Goal: Information Seeking & Learning: Understand process/instructions

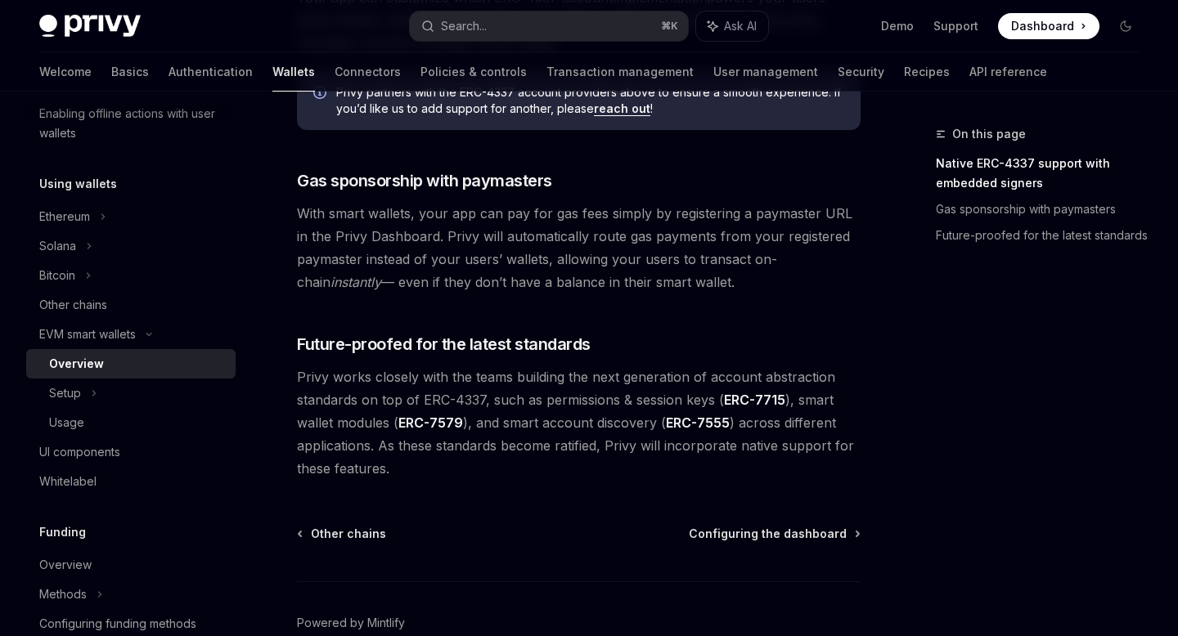
scroll to position [1261, 0]
click at [101, 388] on div "Setup" at bounding box center [130, 393] width 209 height 29
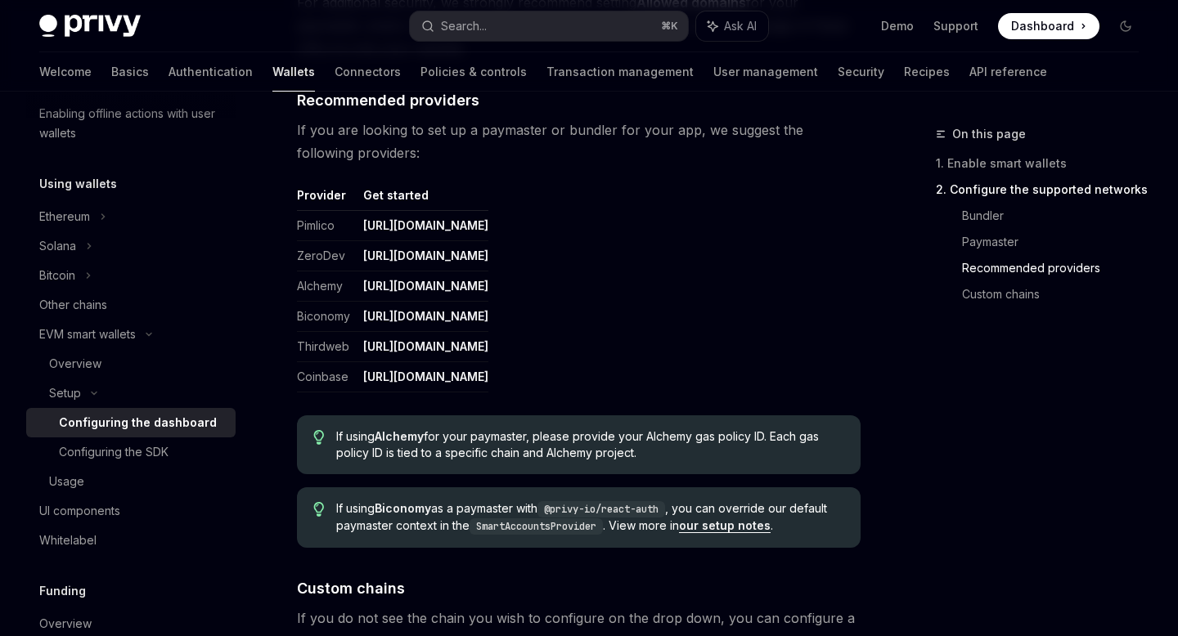
scroll to position [1975, 0]
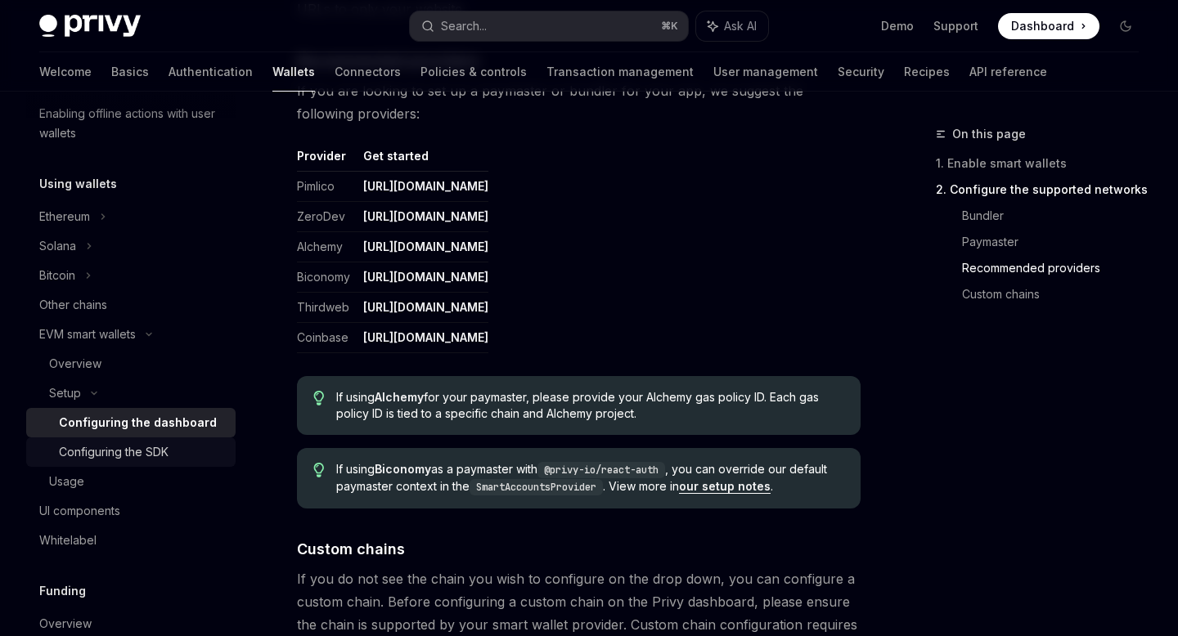
click at [196, 456] on div "Configuring the SDK" at bounding box center [142, 453] width 167 height 20
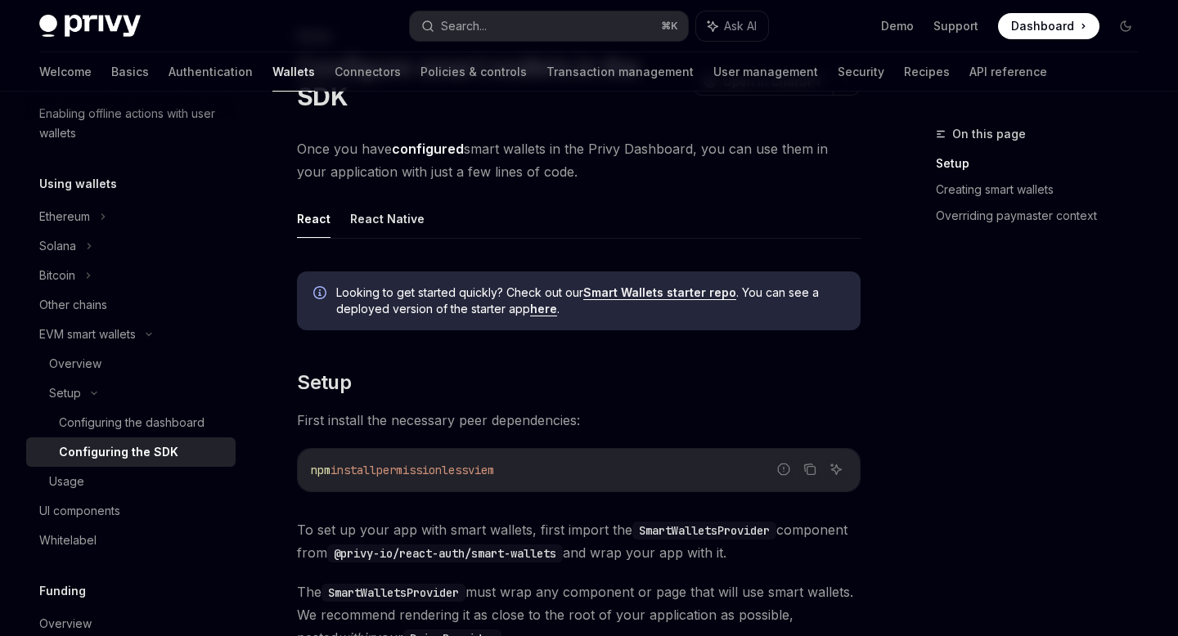
scroll to position [56, 0]
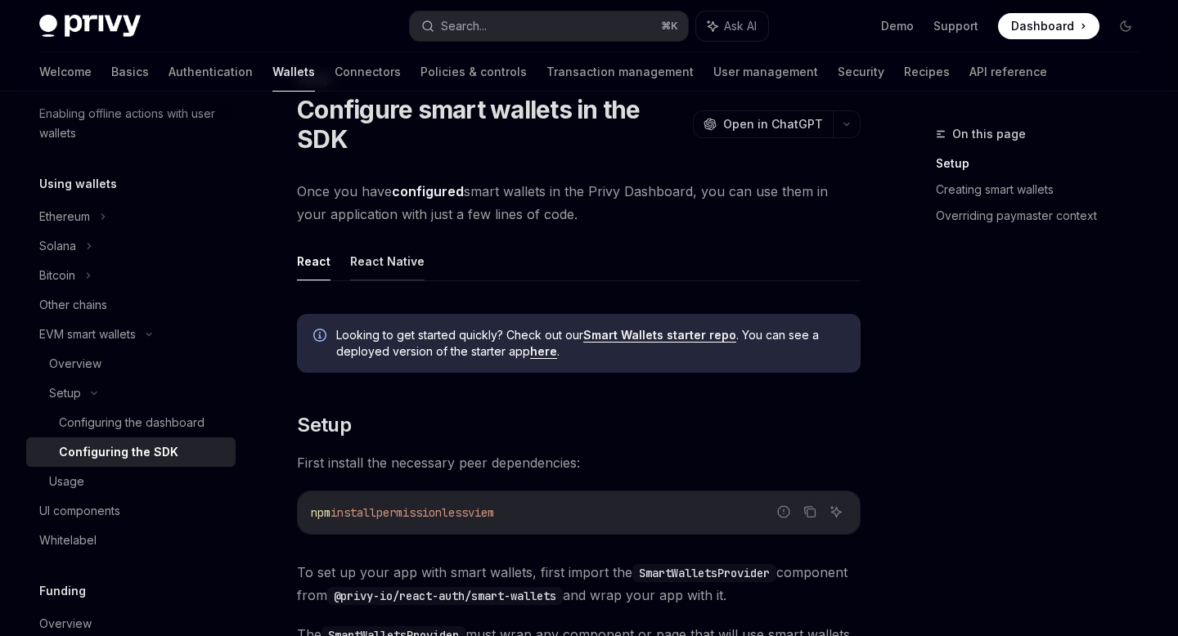
click at [369, 248] on button "React Native" at bounding box center [387, 261] width 74 height 38
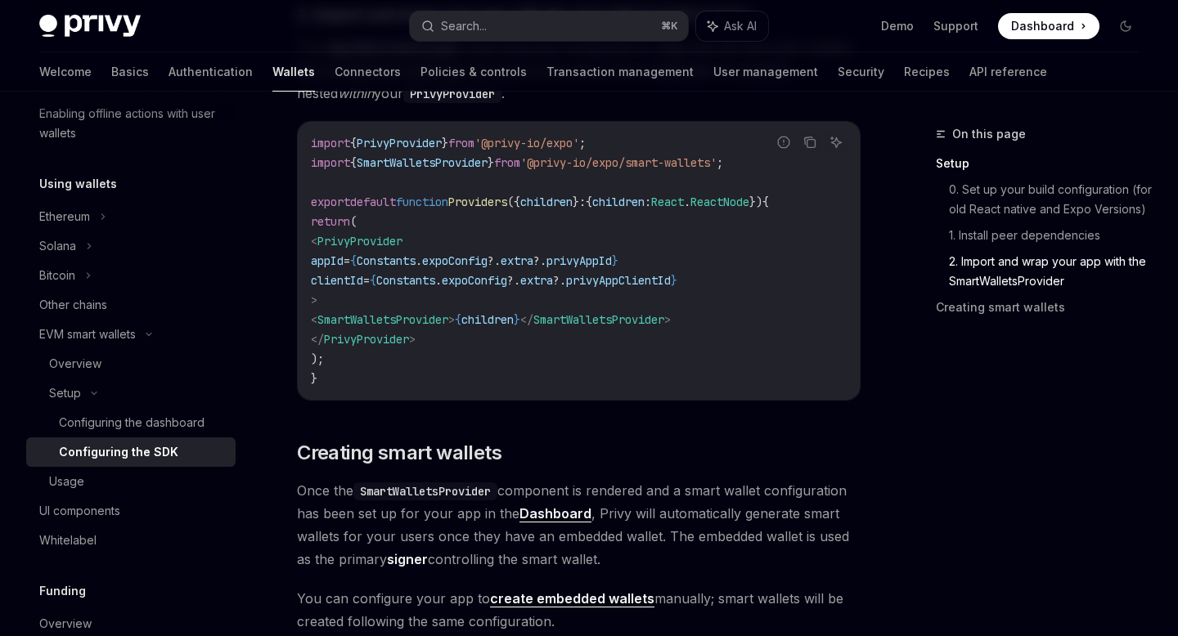
scroll to position [1274, 0]
click at [448, 327] on span "SmartWalletsProvider" at bounding box center [382, 320] width 131 height 15
click at [422, 323] on span "SmartWalletsProvider" at bounding box center [382, 320] width 131 height 15
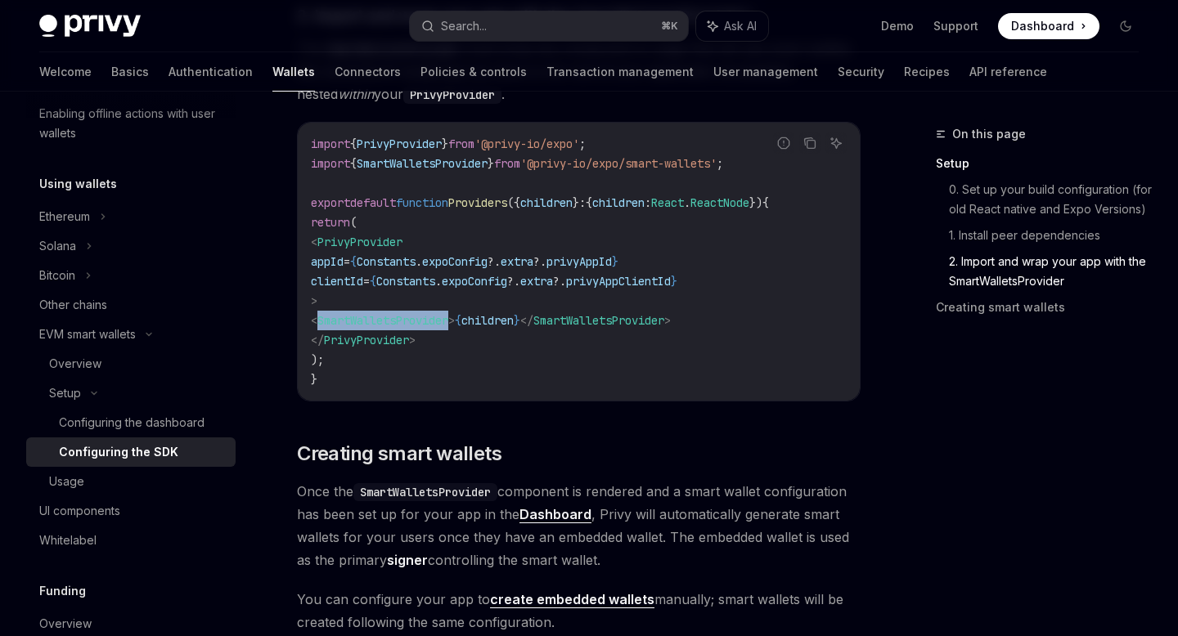
copy span "SmartWalletsProvider"
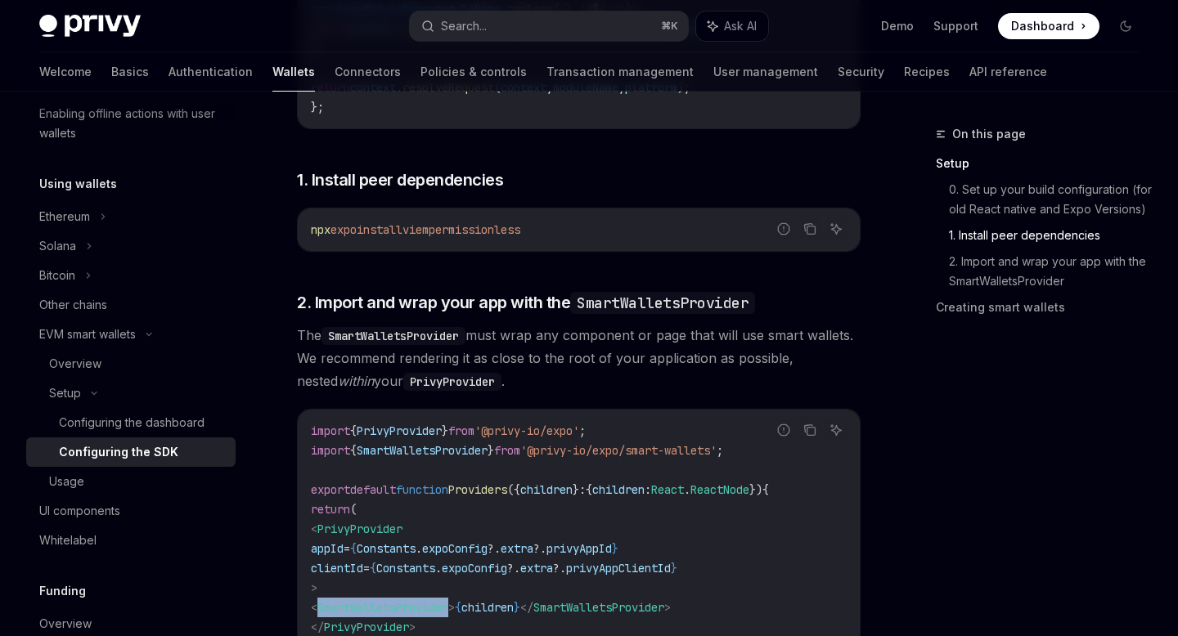
scroll to position [970, 0]
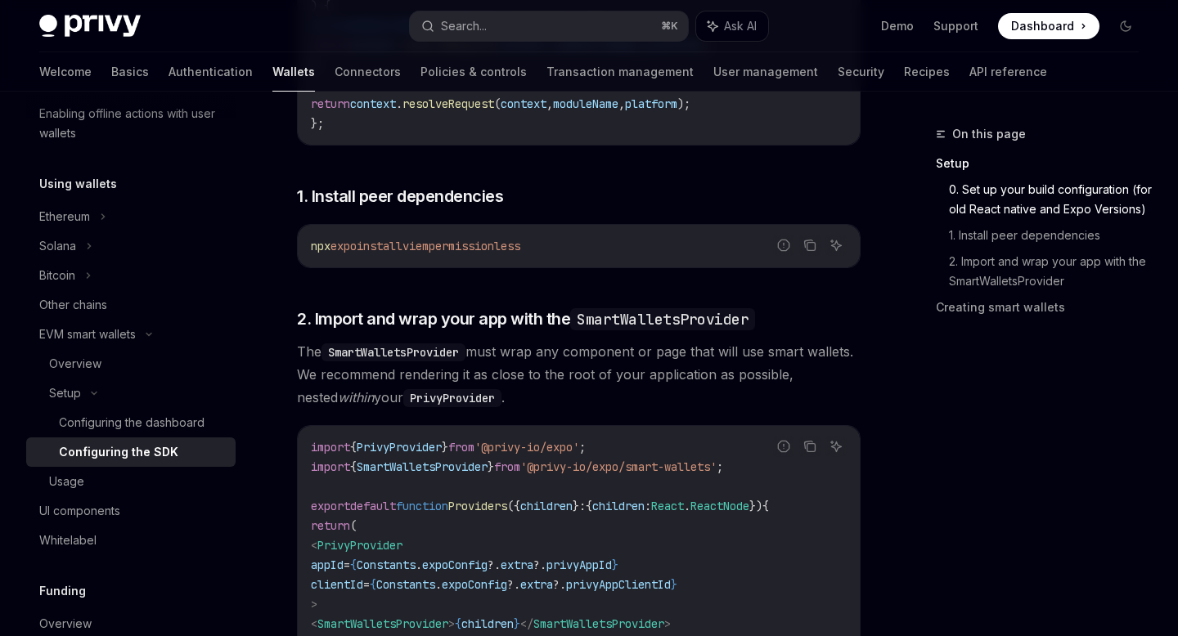
click at [520, 254] on span "permissionless" at bounding box center [475, 246] width 92 height 15
copy span "permissionless"
click at [520, 254] on span "permissionless" at bounding box center [475, 246] width 92 height 15
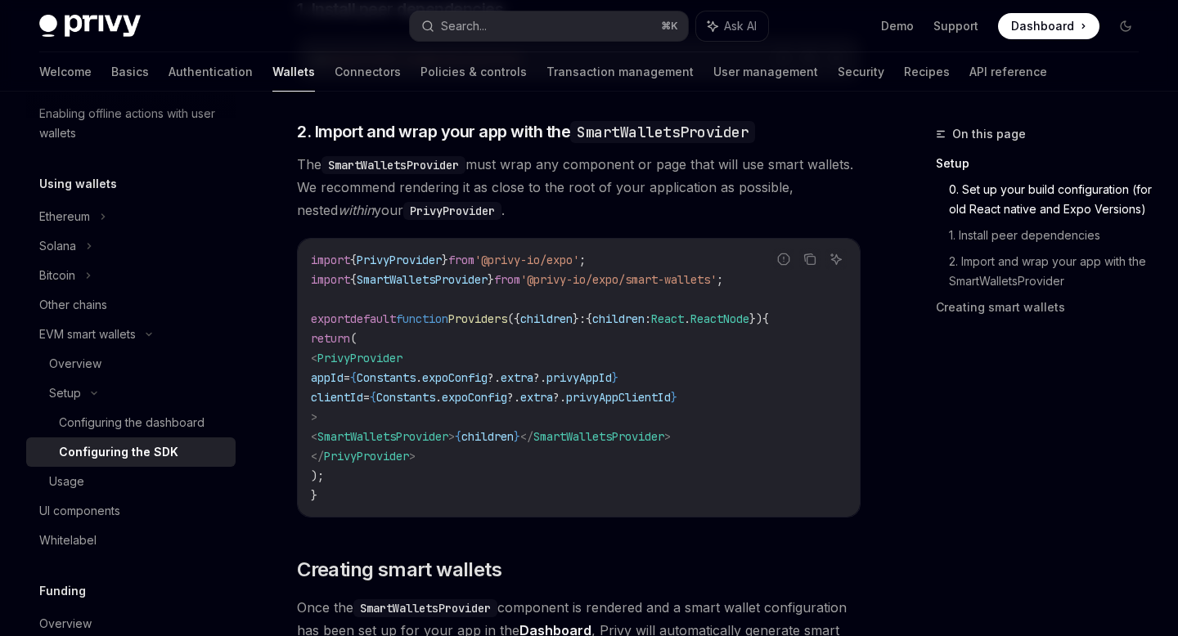
scroll to position [1180, 0]
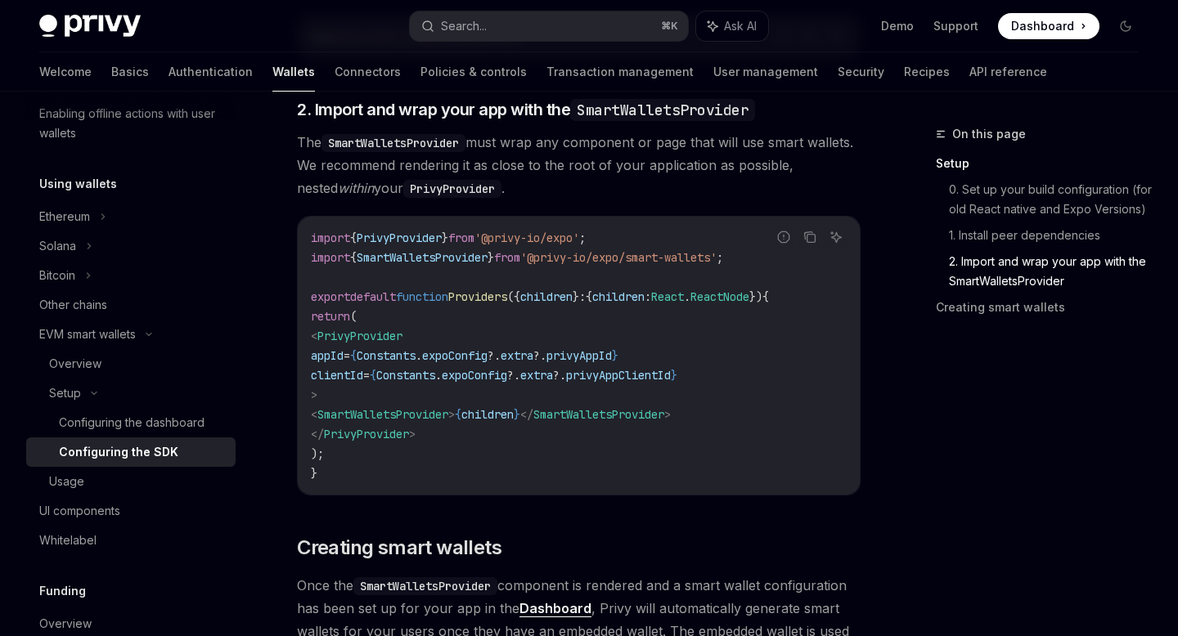
click at [440, 416] on span "SmartWalletsProvider" at bounding box center [382, 414] width 131 height 15
copy span "SmartWalletsProvider"
click at [582, 431] on code "import { PrivyProvider } from '@privy-io/expo' ; import { SmartWalletsProvider …" at bounding box center [579, 355] width 536 height 255
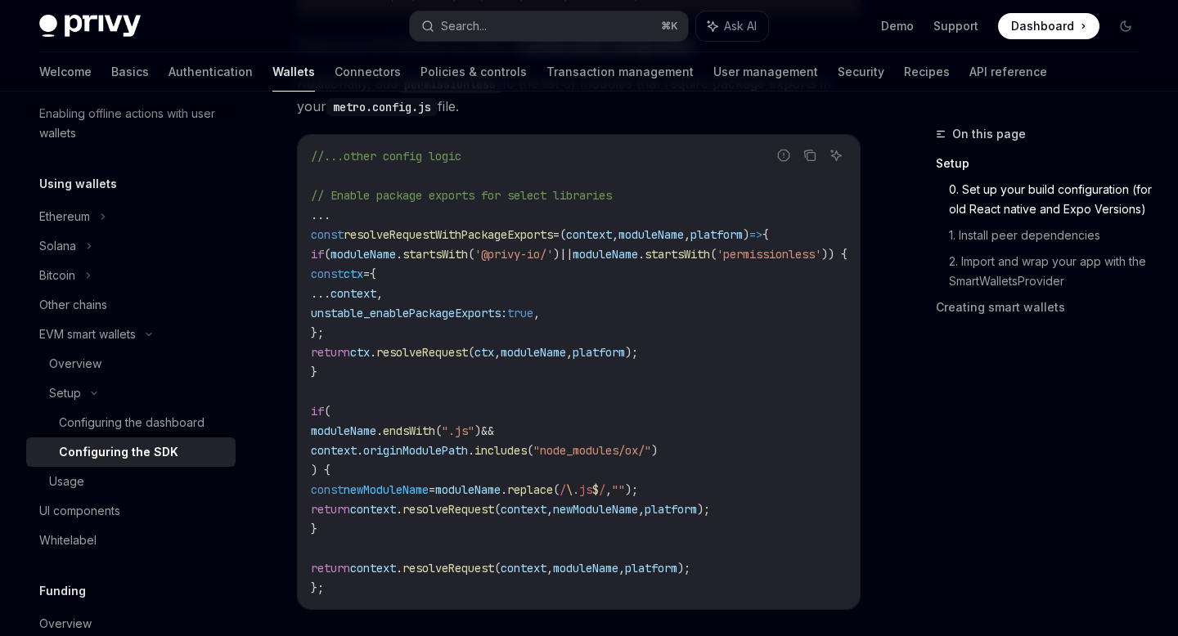
scroll to position [507, 0]
click at [458, 447] on span "originModulePath" at bounding box center [415, 449] width 105 height 15
drag, startPoint x: 362, startPoint y: 532, endPoint x: 294, endPoint y: 249, distance: 291.2
click at [294, 249] on div "Setup Configure smart wallets in the SDK OpenAI Open in ChatGPT OpenAI Open in …" at bounding box center [425, 630] width 877 height 2026
copy code "if ( moduleName . startsWith ( '@privy-io/' ) || moduleName . startsWith ( 'per…"
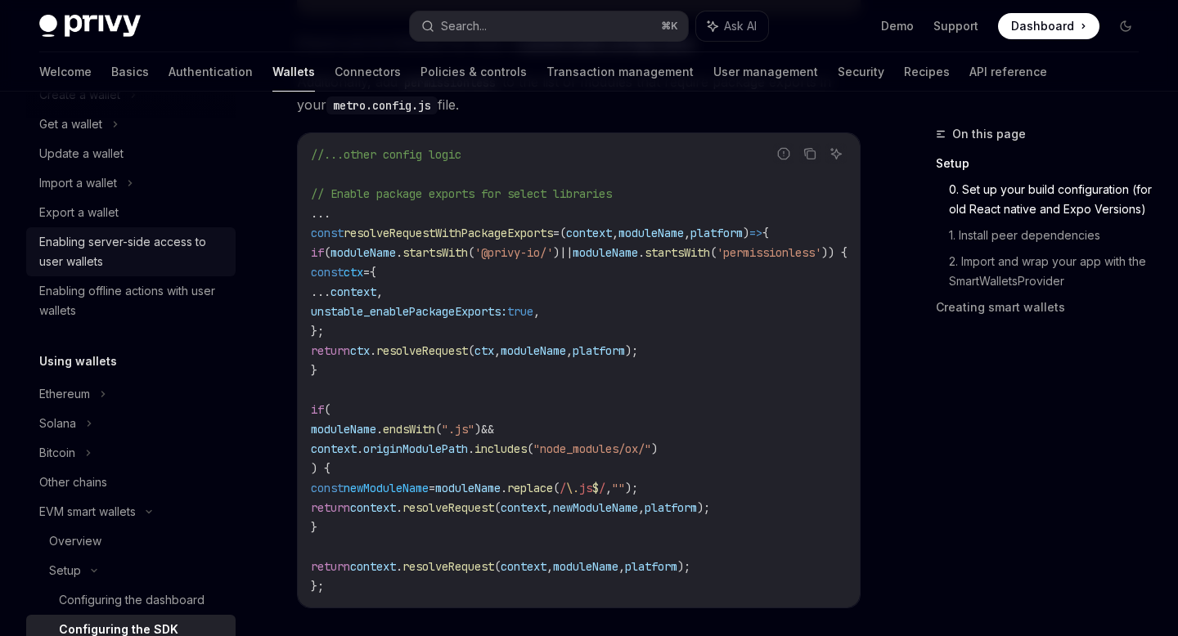
scroll to position [160, 0]
click at [145, 249] on div "Enabling server-side access to user wallets" at bounding box center [132, 250] width 186 height 39
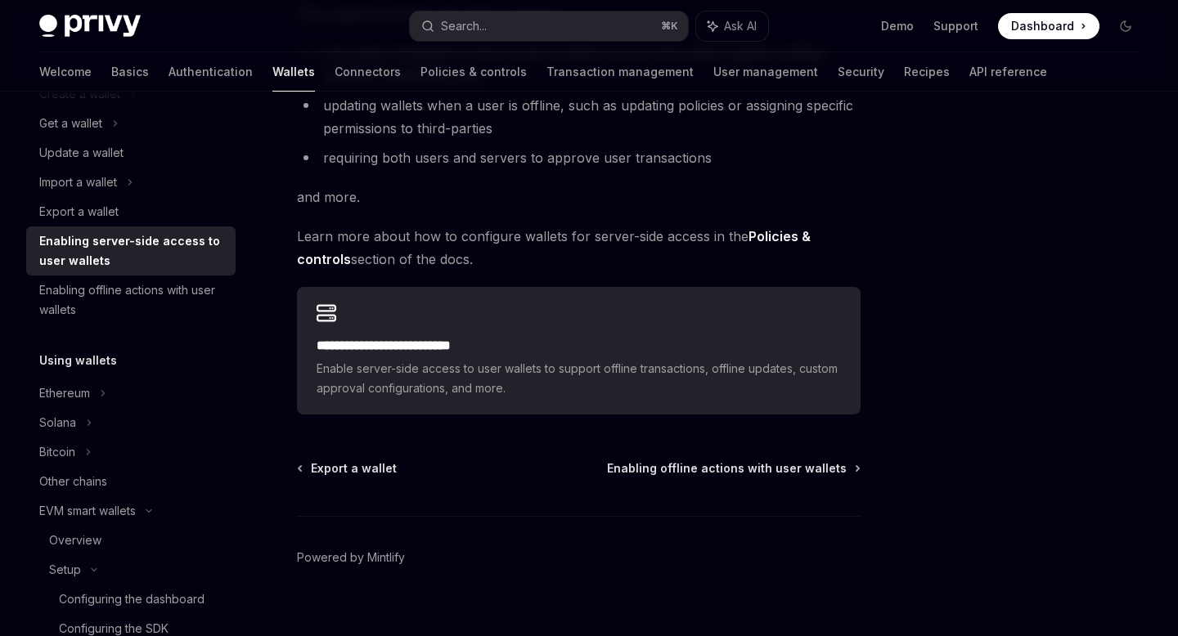
scroll to position [339, 0]
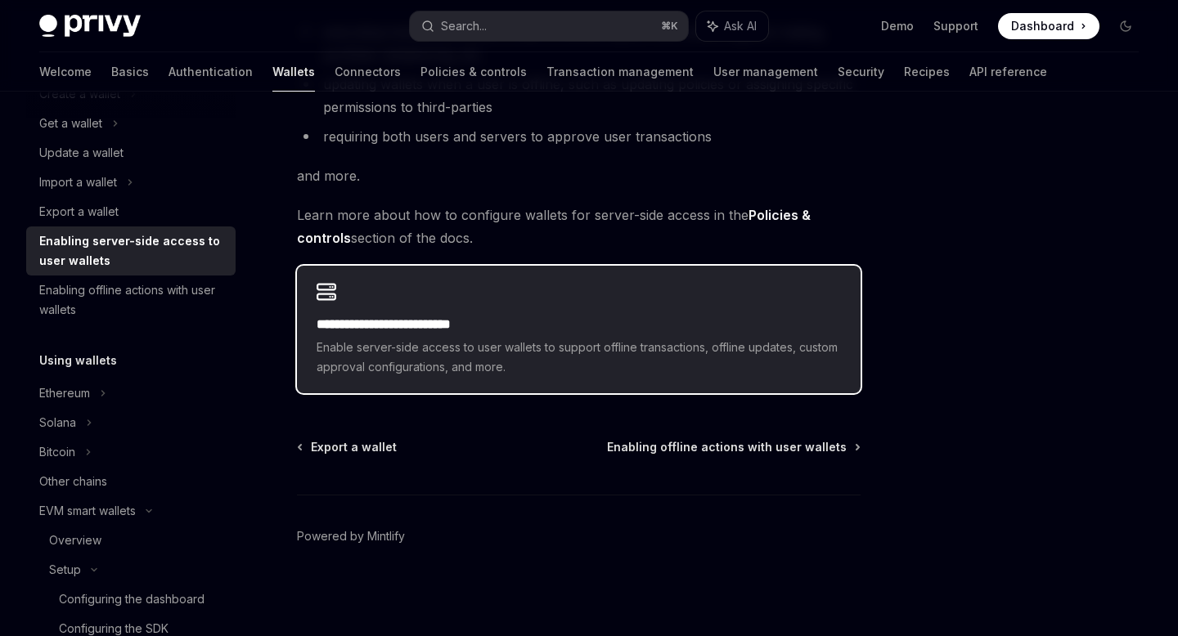
click at [424, 295] on div "**********" at bounding box center [579, 330] width 564 height 128
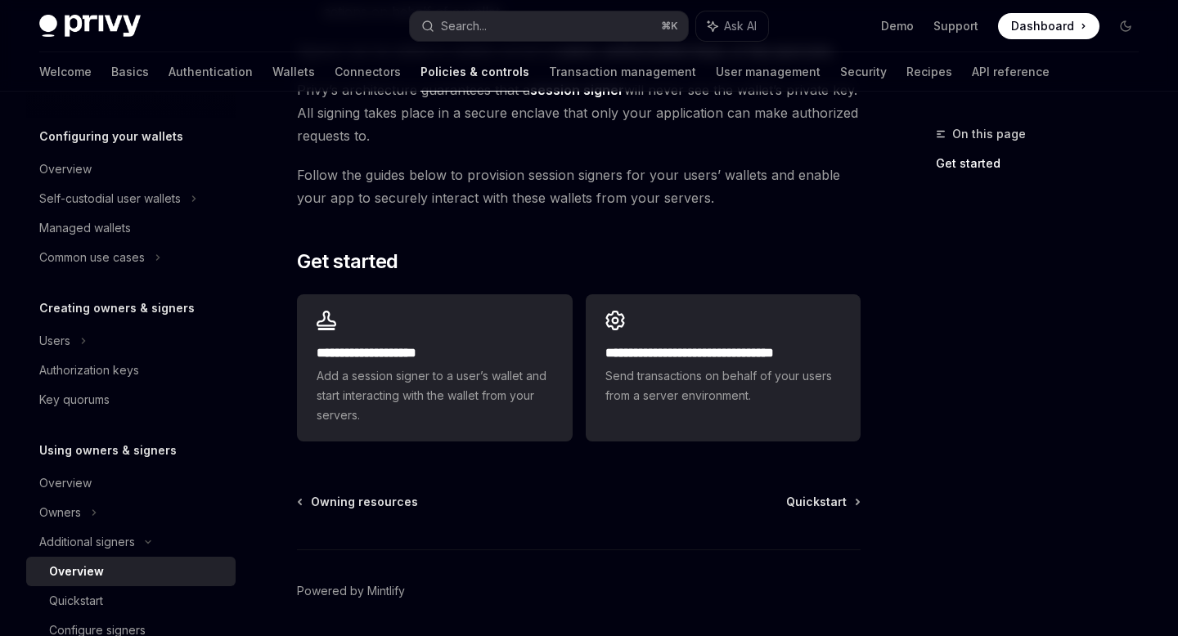
scroll to position [397, 0]
click at [428, 348] on h2 "**********" at bounding box center [435, 353] width 236 height 20
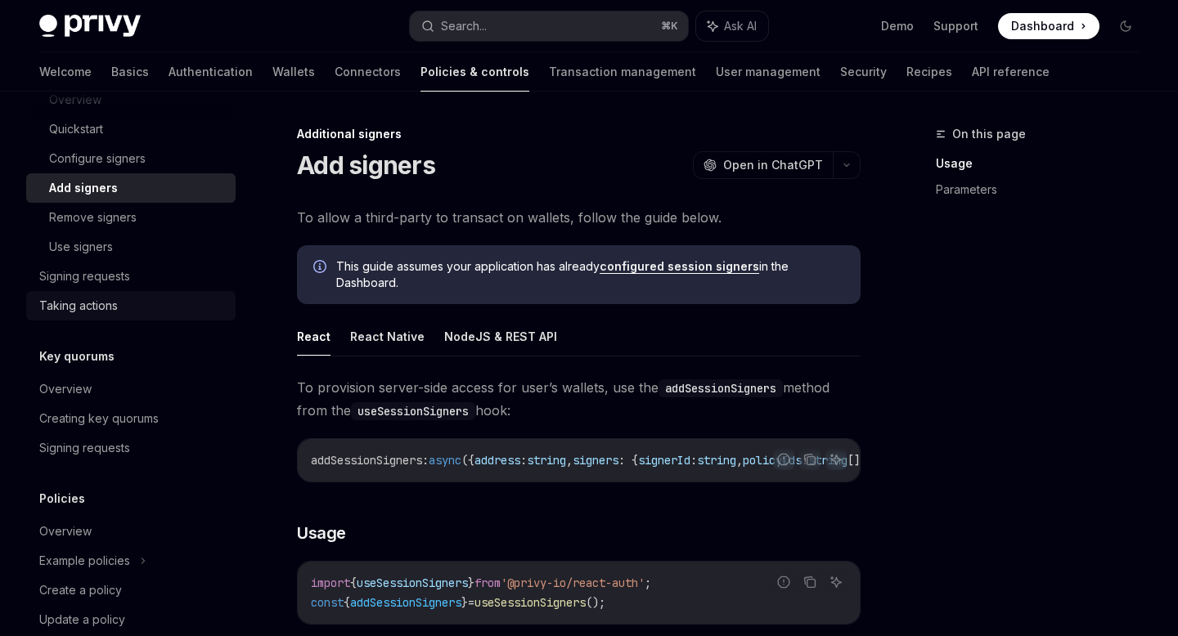
scroll to position [692, 0]
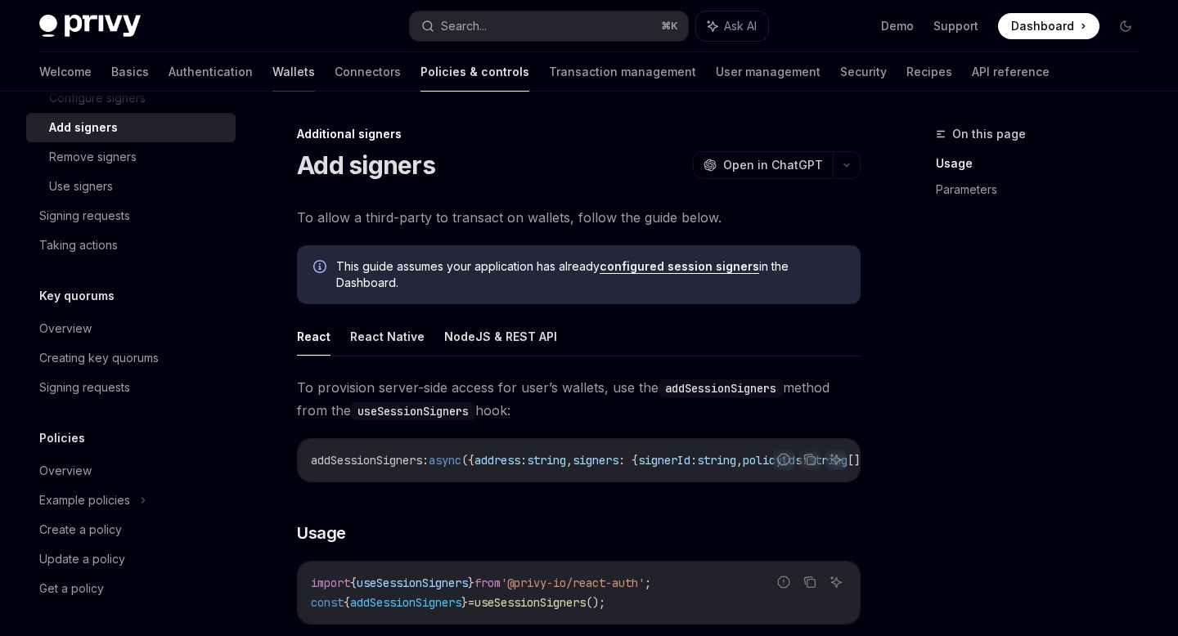
click at [272, 67] on link "Wallets" at bounding box center [293, 71] width 43 height 39
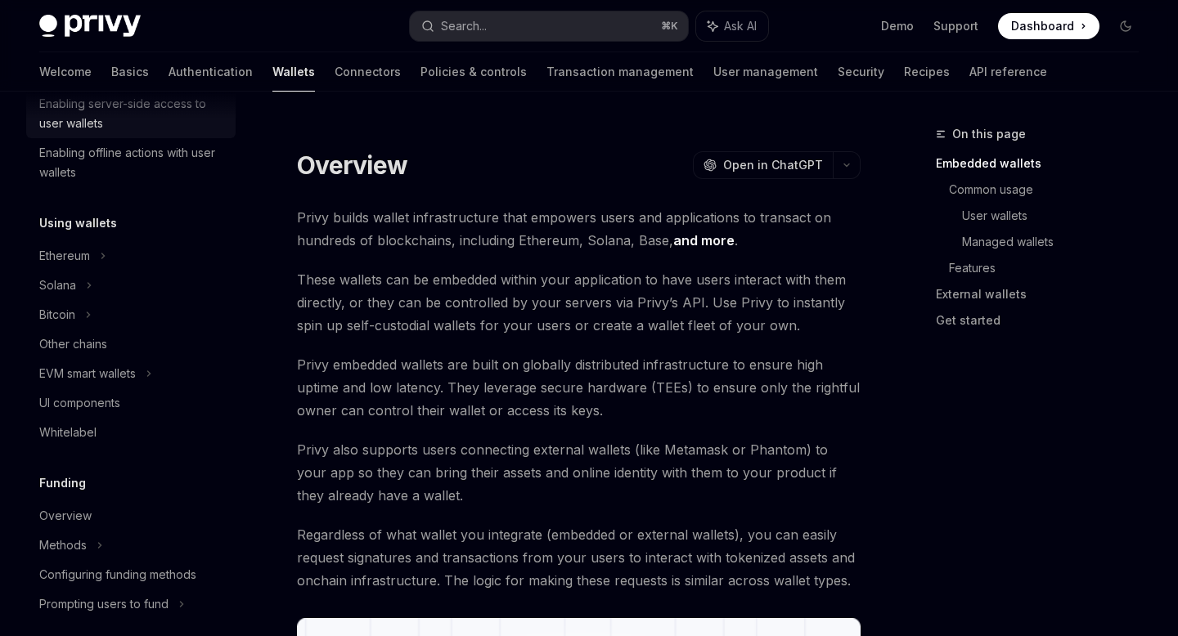
scroll to position [303, 0]
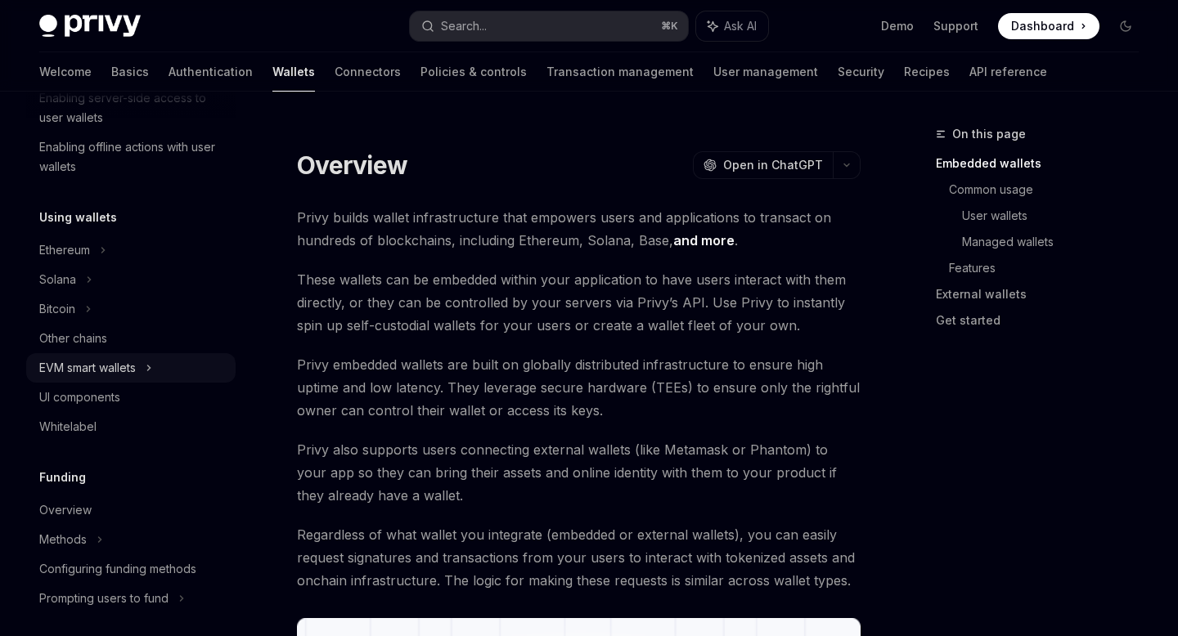
click at [91, 360] on div "EVM smart wallets" at bounding box center [87, 368] width 97 height 20
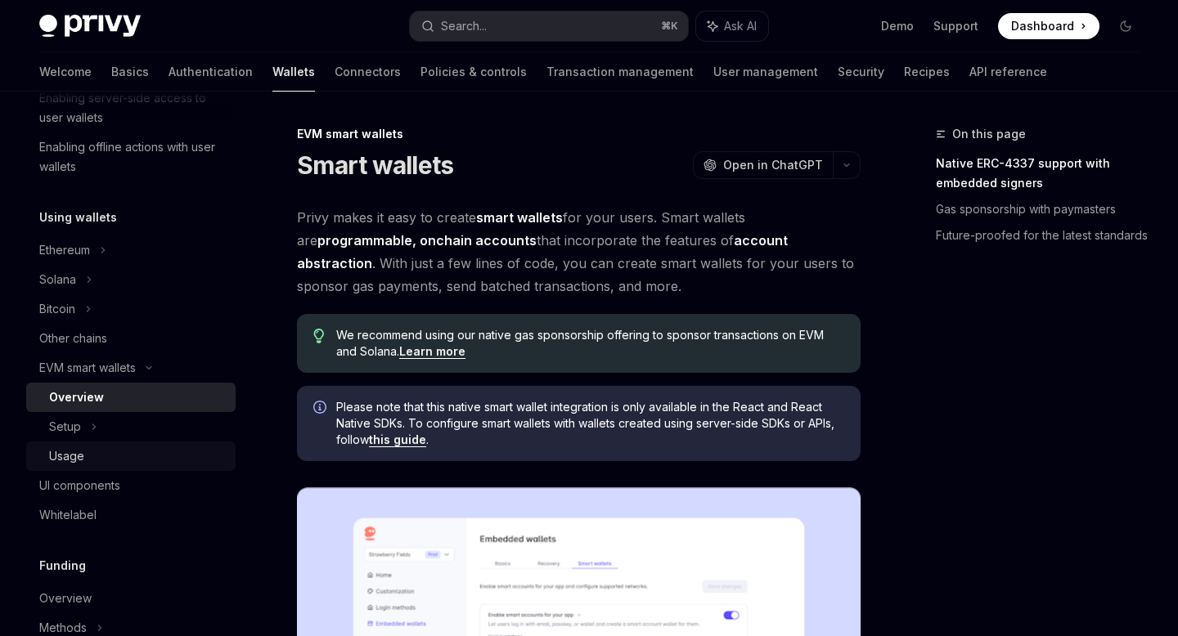
click at [74, 463] on div "Usage" at bounding box center [66, 457] width 35 height 20
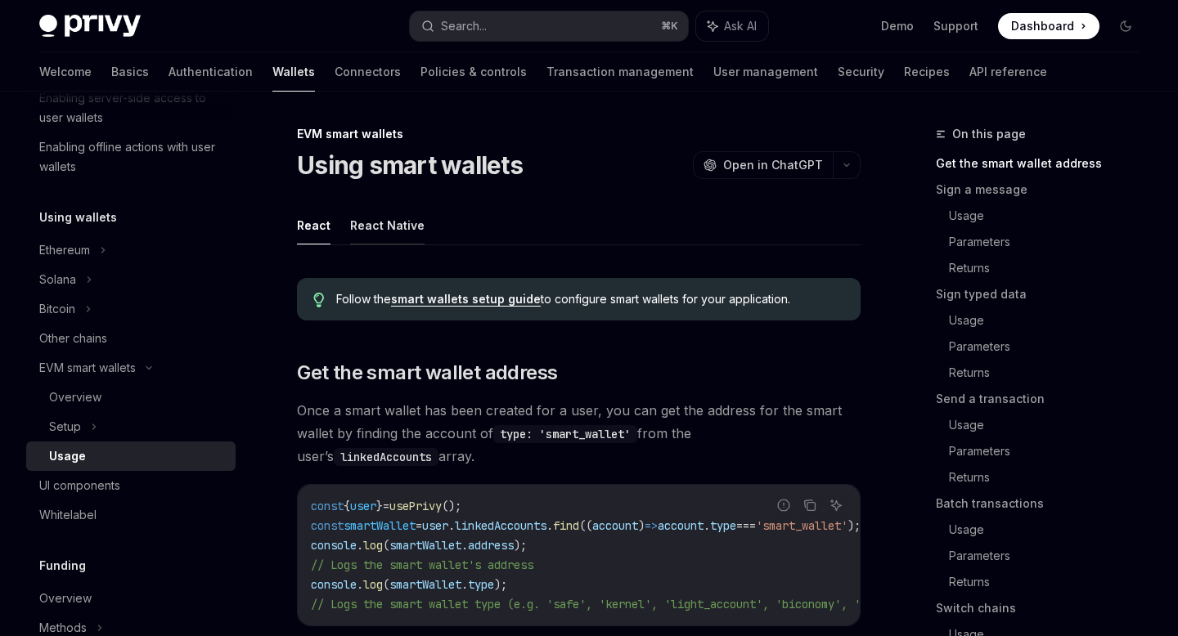
click at [402, 219] on button "React Native" at bounding box center [387, 225] width 74 height 38
type textarea "*"
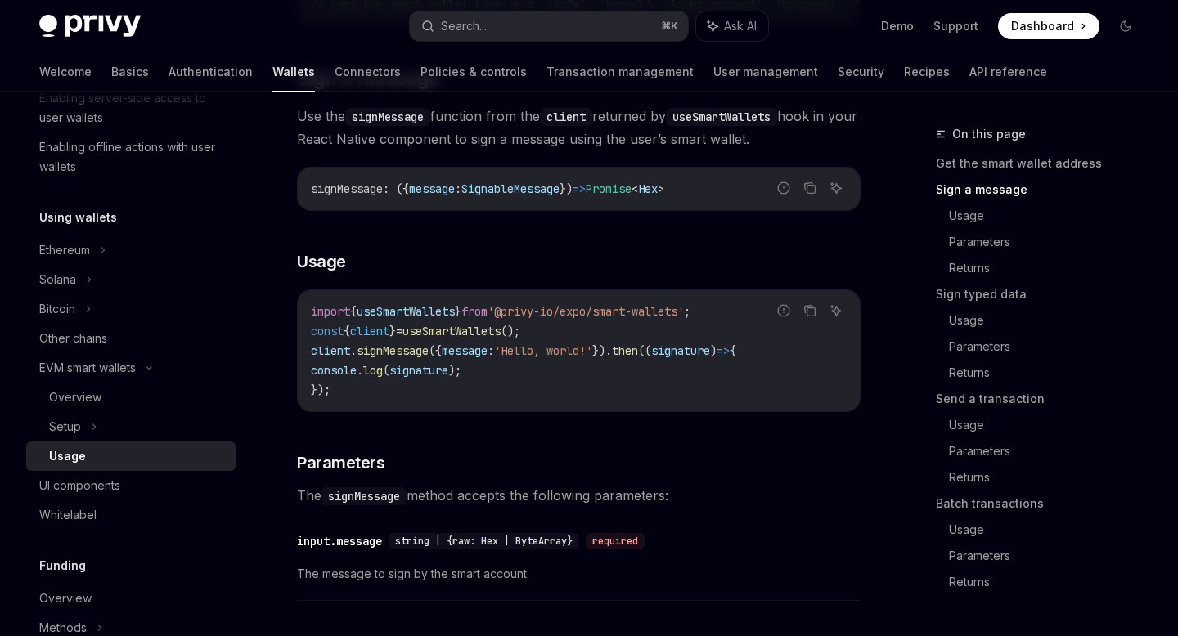
scroll to position [614, 0]
